Goal: Information Seeking & Learning: Learn about a topic

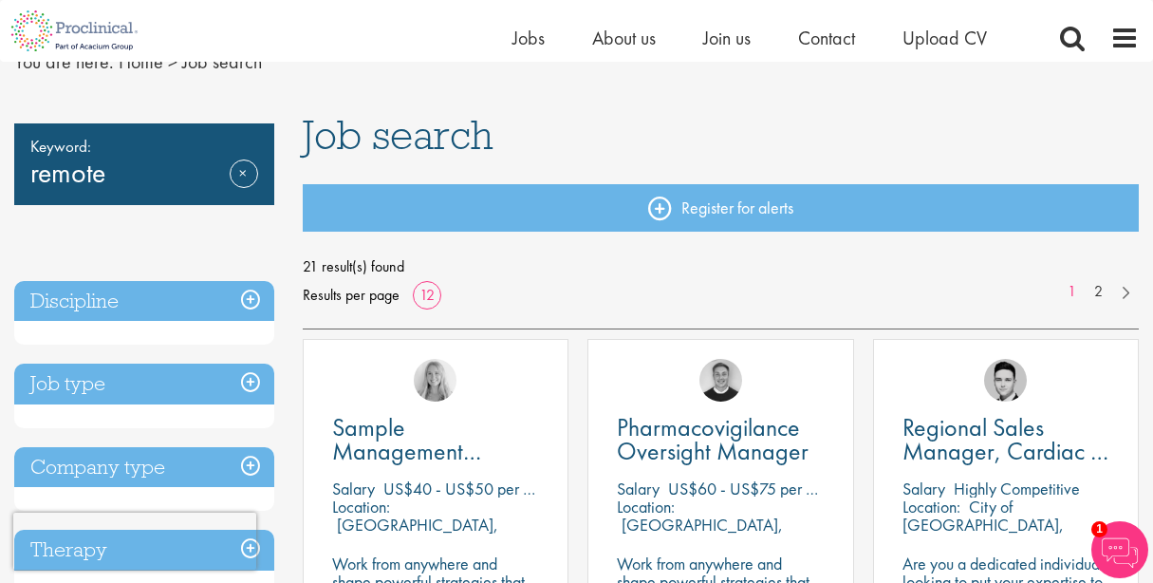
scroll to position [38, 0]
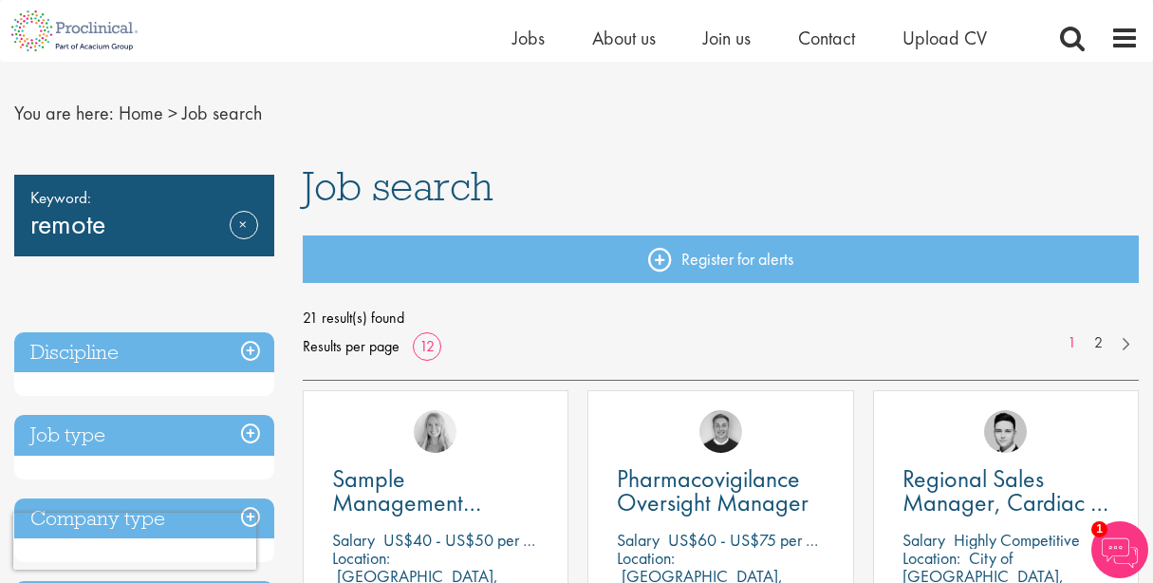
click at [190, 229] on div "Keyword: remote Remove" at bounding box center [144, 216] width 260 height 82
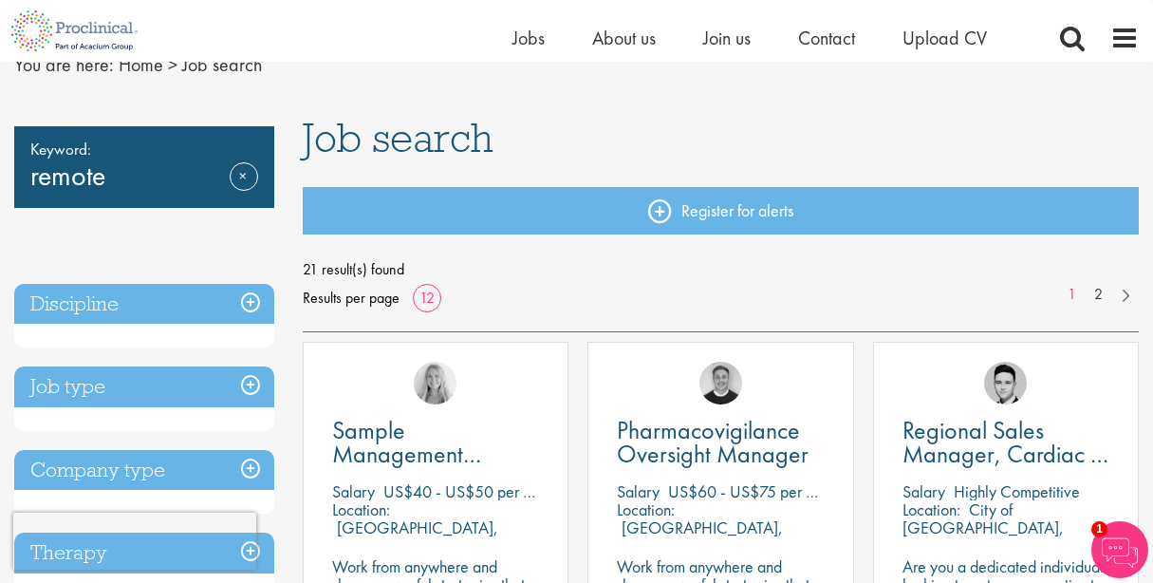
scroll to position [0, 0]
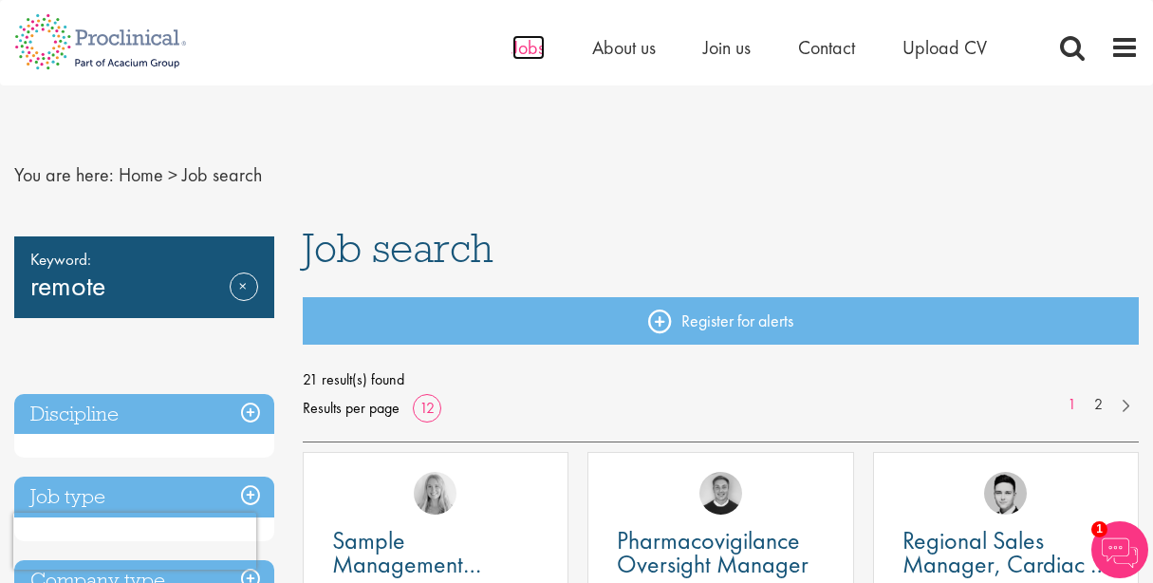
click at [532, 45] on span "Jobs" at bounding box center [528, 47] width 32 height 25
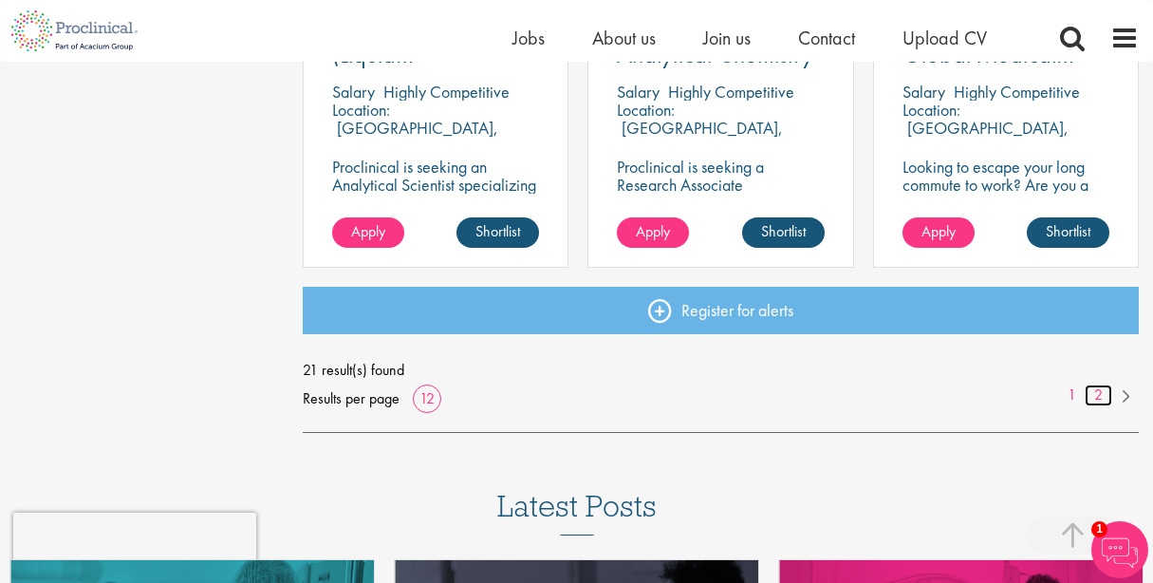
click at [1094, 393] on link "2" at bounding box center [1099, 395] width 28 height 22
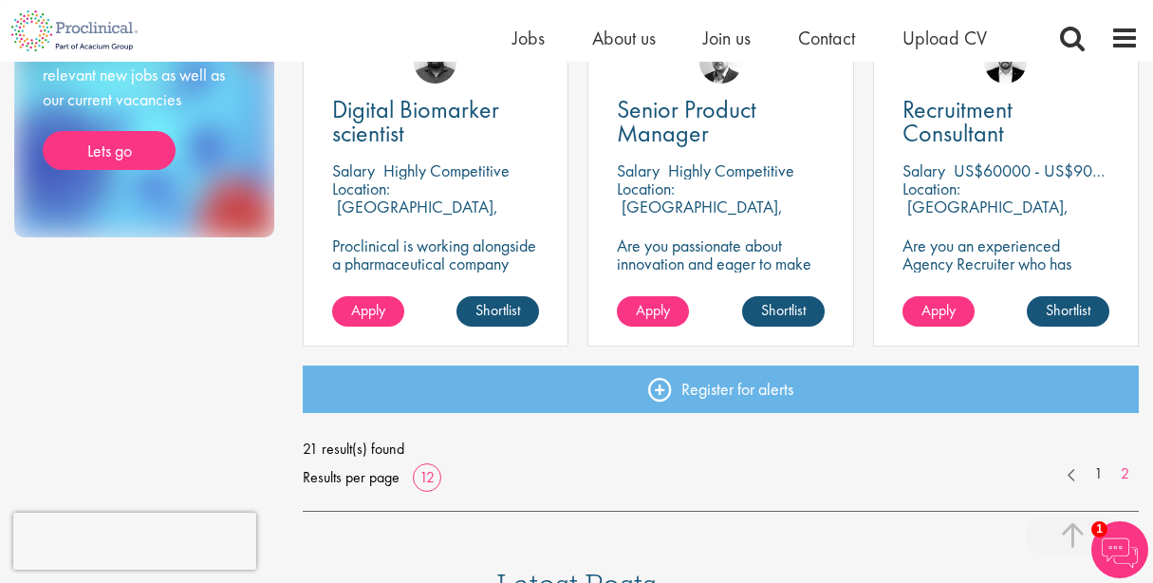
scroll to position [1117, 0]
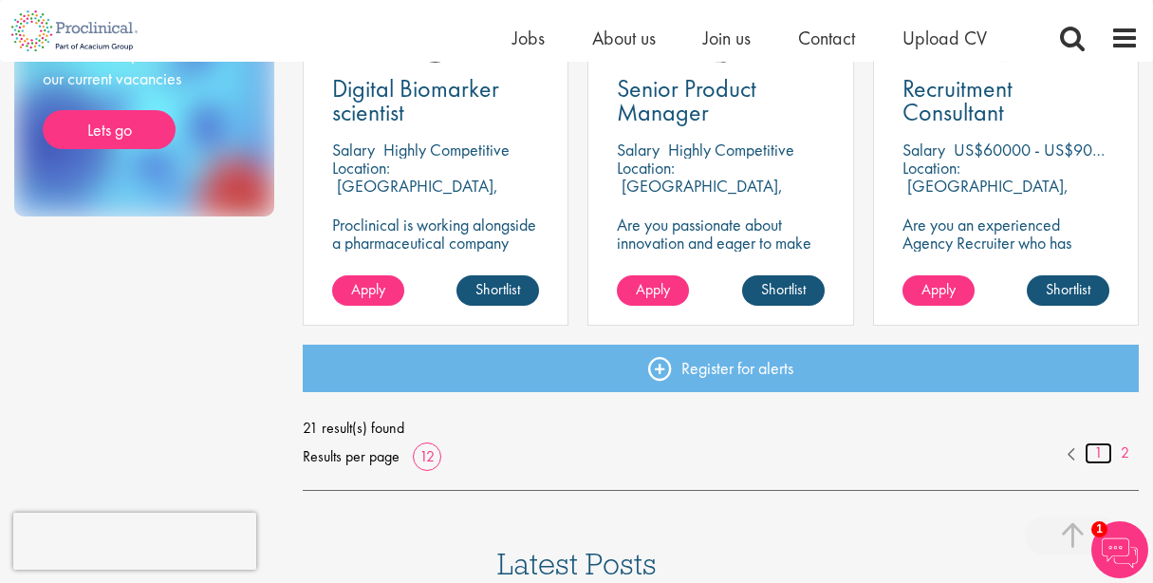
click at [1096, 457] on link "1" at bounding box center [1099, 453] width 28 height 22
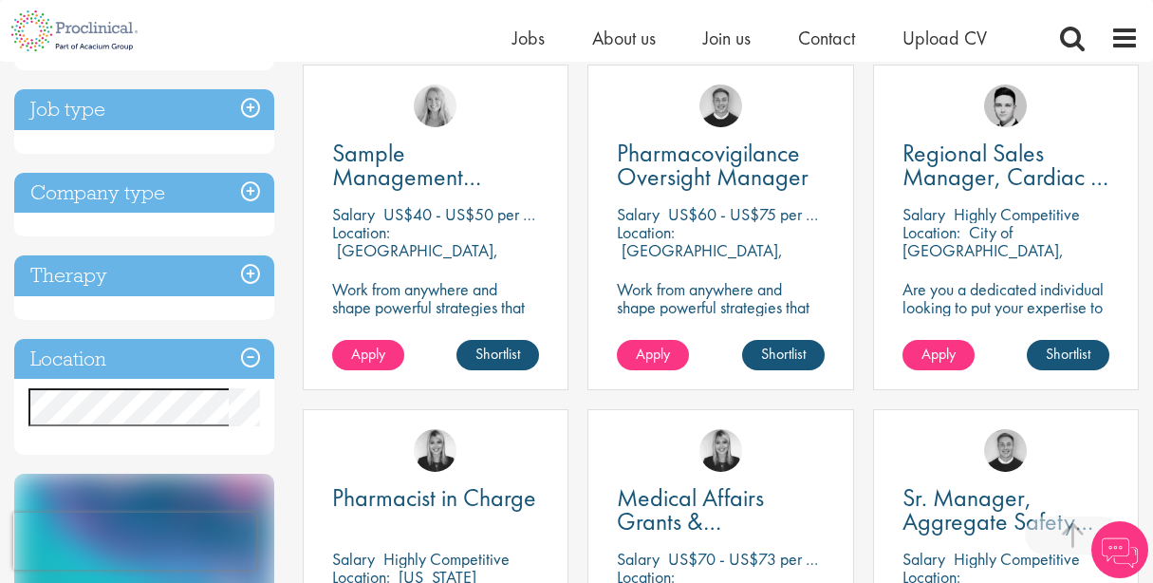
scroll to position [320, 0]
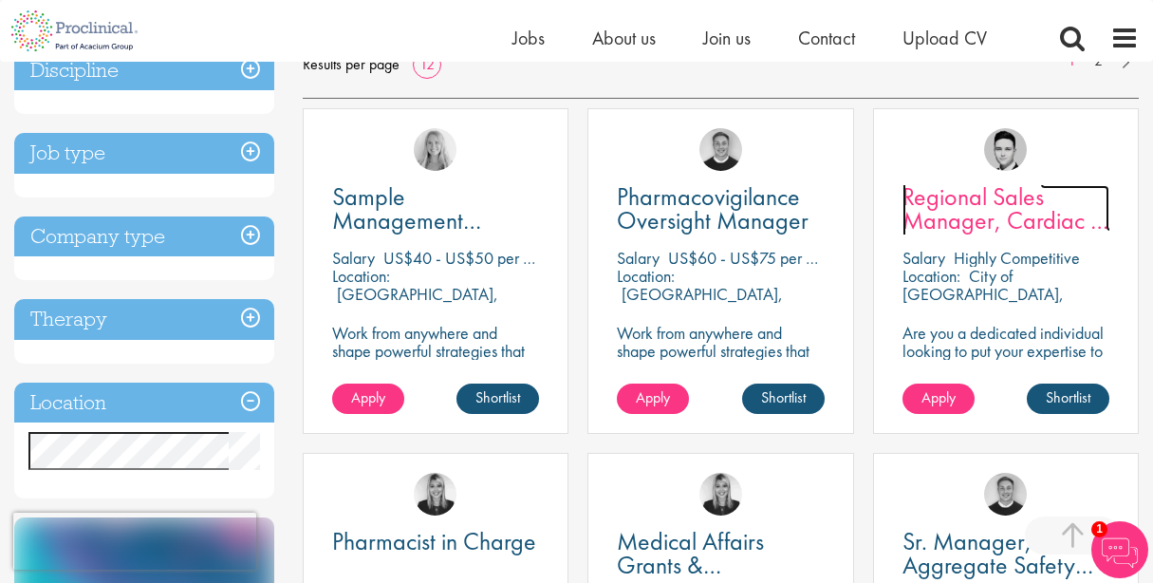
click at [1012, 218] on span "Regional Sales Manager, Cardiac - [GEOGRAPHIC_DATA]" at bounding box center [1016, 220] width 229 height 80
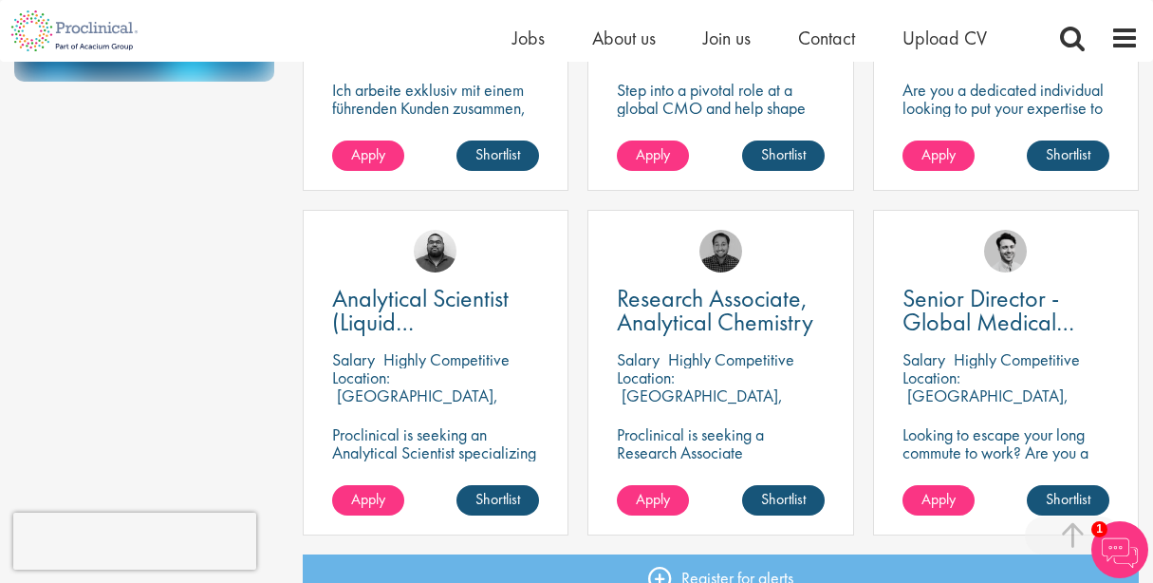
scroll to position [1268, 0]
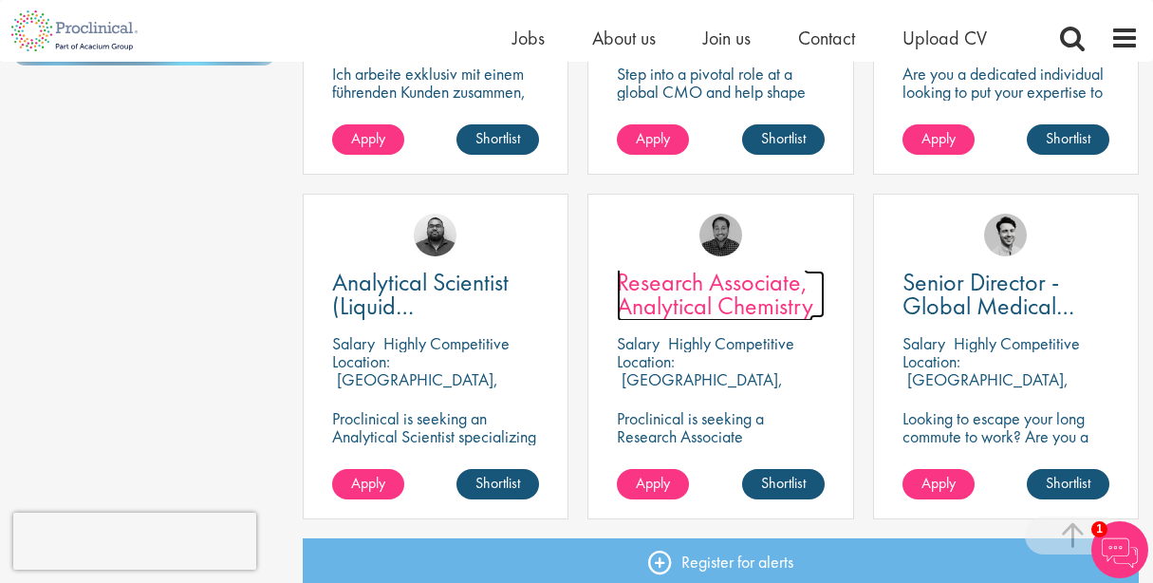
click at [686, 304] on span "Research Associate, Analytical Chemistry" at bounding box center [715, 294] width 196 height 56
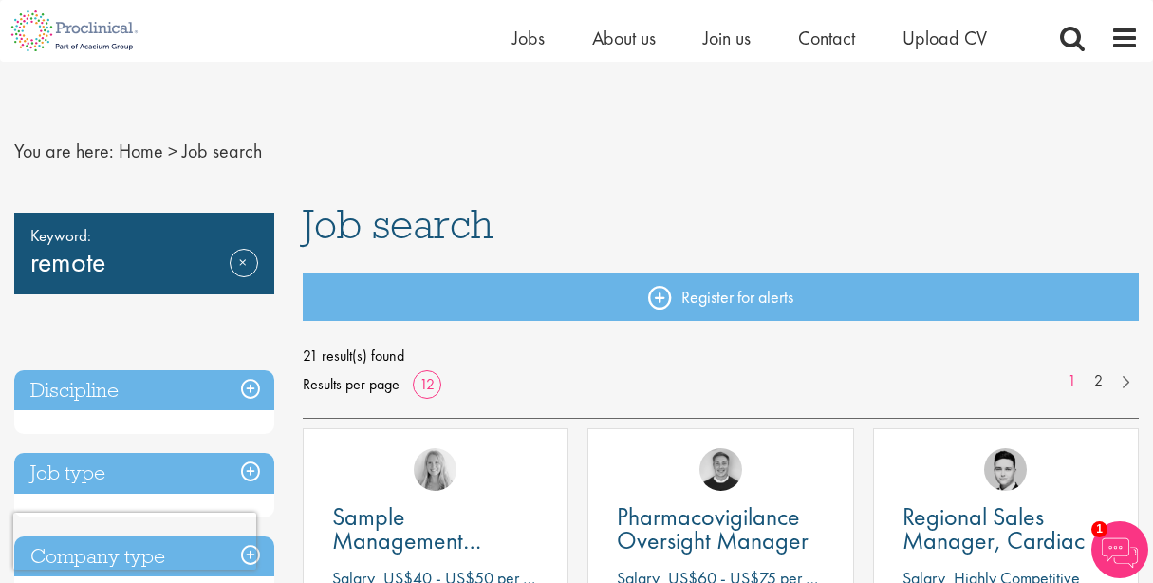
scroll to position [1562, 0]
